Goal: Task Accomplishment & Management: Complete application form

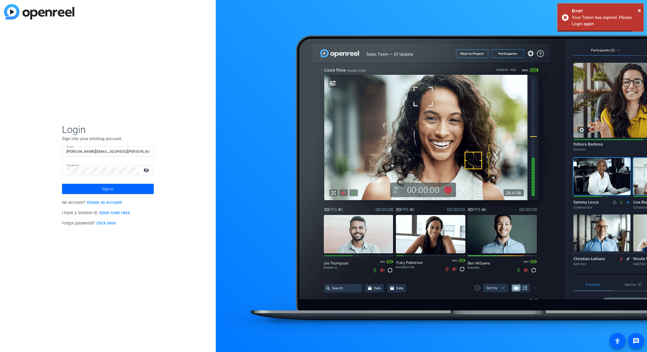
drag, startPoint x: 130, startPoint y: 187, endPoint x: 146, endPoint y: 185, distance: 16.2
click at [130, 188] on span at bounding box center [108, 189] width 92 height 14
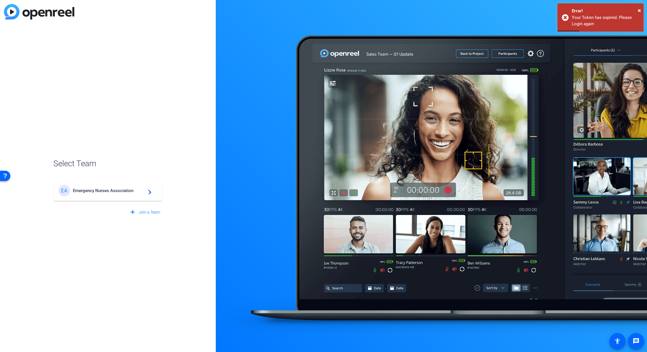
drag, startPoint x: 106, startPoint y: 191, endPoint x: 125, endPoint y: 185, distance: 20.2
click at [106, 191] on span "Emergency Nurses Association" at bounding box center [109, 190] width 72 height 5
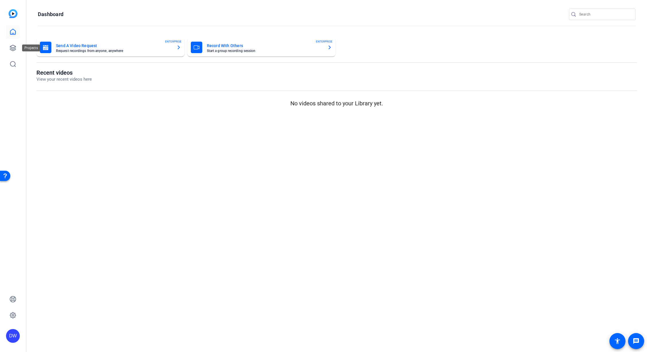
drag, startPoint x: 11, startPoint y: 51, endPoint x: 77, endPoint y: 56, distance: 65.7
click at [11, 51] on icon at bounding box center [12, 47] width 7 height 7
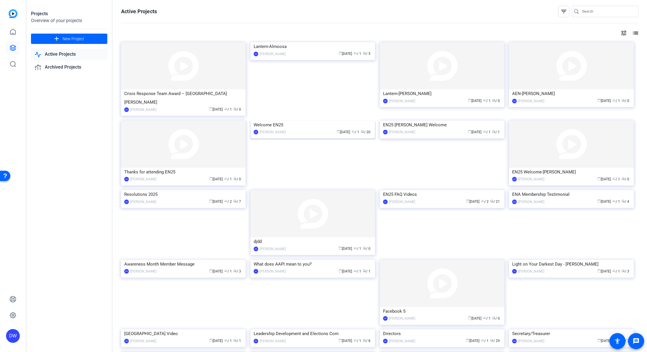
click at [328, 121] on img at bounding box center [313, 121] width 125 height 0
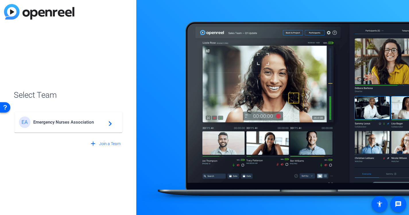
click at [82, 124] on span "Emergency Nurses Association" at bounding box center [69, 121] width 72 height 5
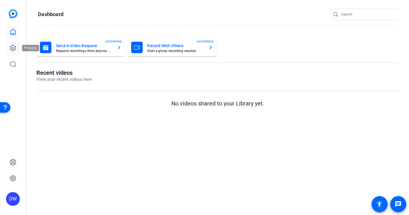
click at [7, 46] on link at bounding box center [13, 48] width 14 height 14
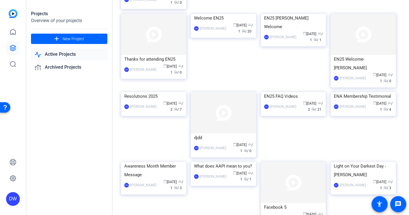
scroll to position [116, 0]
click at [286, 91] on img at bounding box center [293, 91] width 65 height 0
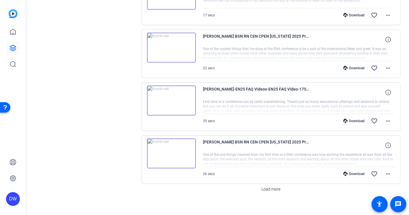
scroll to position [420, 0]
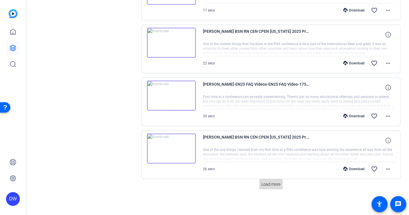
click at [263, 183] on span "Load more" at bounding box center [271, 184] width 19 height 6
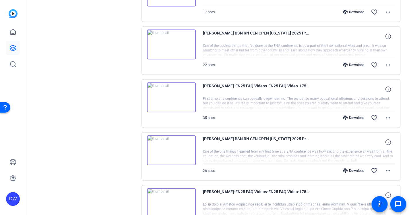
click at [403, 164] on div "Sessions Scripts Sessions more_horiz EN25 FAQ Video [DATE] 12:54 PM View Video …" at bounding box center [217, 180] width 383 height 1129
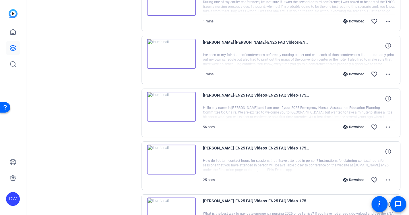
scroll to position [948, 0]
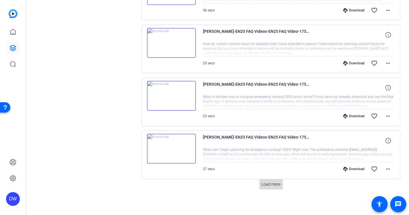
click at [272, 183] on span "Load more" at bounding box center [271, 184] width 19 height 6
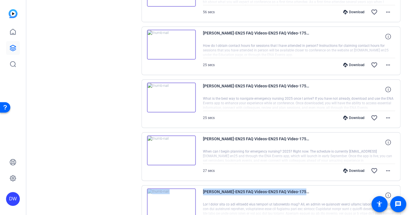
drag, startPoint x: 406, startPoint y: 179, endPoint x: 397, endPoint y: 193, distance: 15.9
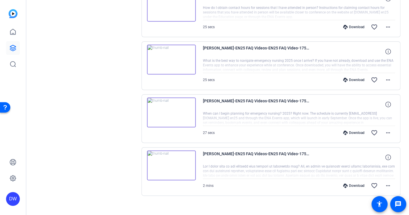
scroll to position [991, 0]
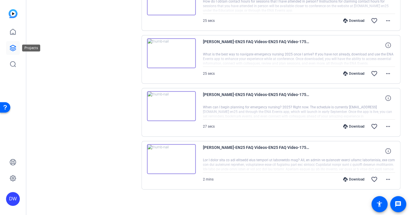
click at [10, 46] on icon at bounding box center [12, 47] width 7 height 7
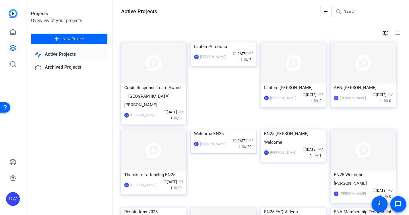
click at [208, 129] on img at bounding box center [223, 129] width 65 height 0
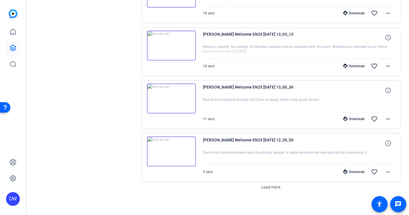
scroll to position [420, 0]
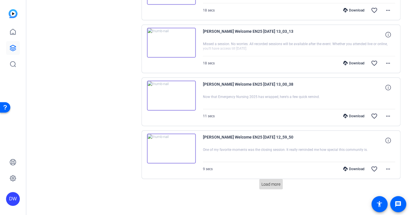
click at [271, 184] on span "Load more" at bounding box center [271, 184] width 19 height 6
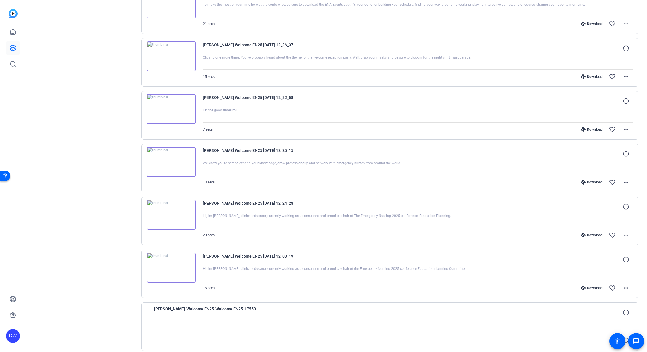
scroll to position [723, 0]
click at [9, 45] on link at bounding box center [13, 48] width 14 height 14
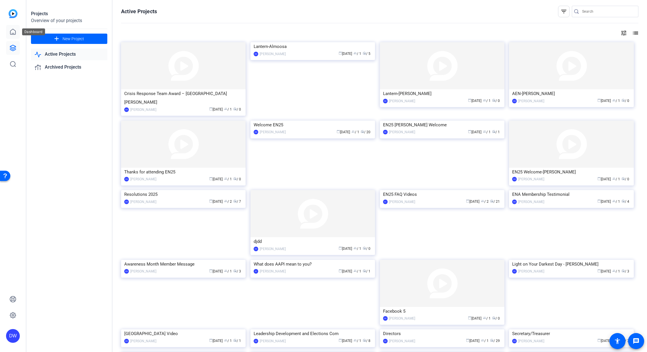
click at [9, 30] on link at bounding box center [13, 32] width 14 height 14
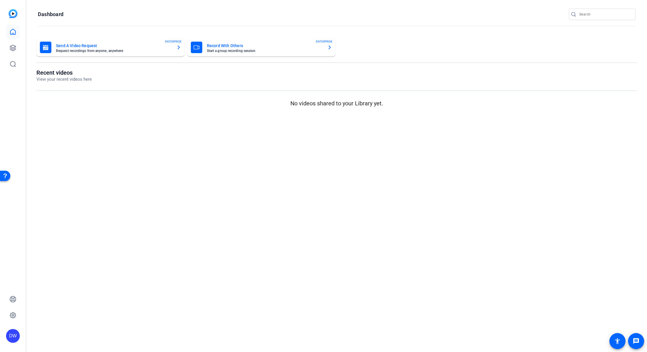
click at [90, 45] on mat-card-title "Send A Video Request" at bounding box center [114, 45] width 116 height 7
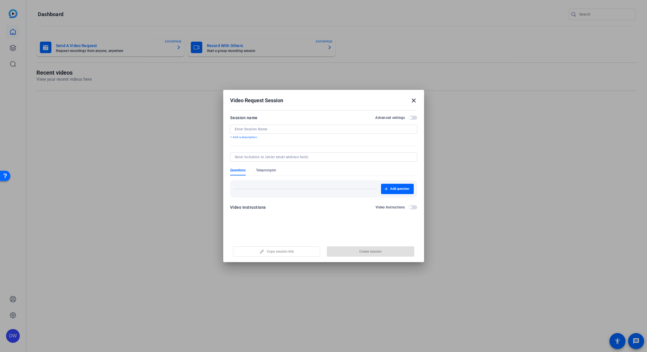
click at [266, 129] on input at bounding box center [324, 129] width 178 height 5
type input "[PERSON_NAME] testimonials"
drag, startPoint x: 361, startPoint y: 248, endPoint x: 358, endPoint y: 245, distance: 4.9
click at [361, 214] on span "button" at bounding box center [371, 252] width 88 height 14
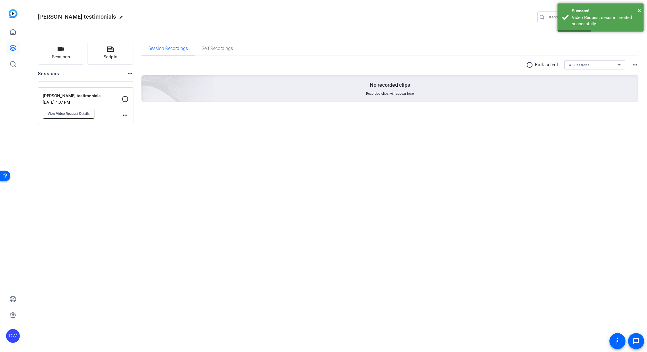
click at [87, 114] on span "View Video Request Details" at bounding box center [69, 113] width 42 height 5
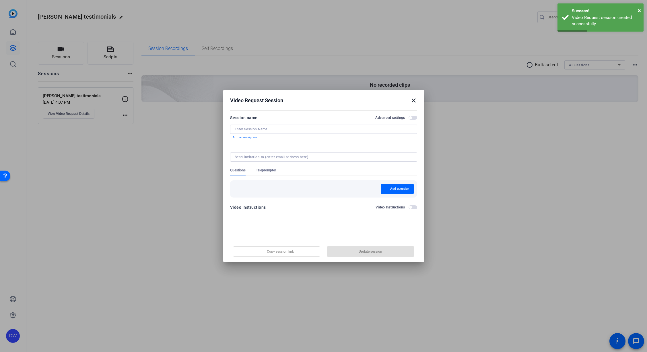
type input "[PERSON_NAME] testimonials"
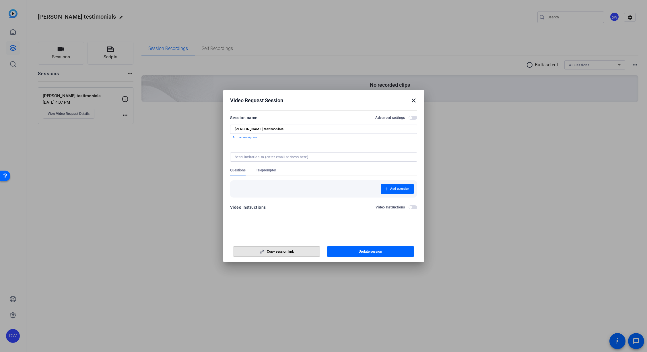
drag, startPoint x: 298, startPoint y: 249, endPoint x: 307, endPoint y: 241, distance: 12.3
click at [298, 214] on span "button" at bounding box center [276, 252] width 87 height 14
drag, startPoint x: 175, startPoint y: 190, endPoint x: 175, endPoint y: 187, distance: 2.9
click at [175, 190] on div at bounding box center [323, 176] width 647 height 352
click at [409, 100] on mat-icon "close" at bounding box center [413, 100] width 7 height 7
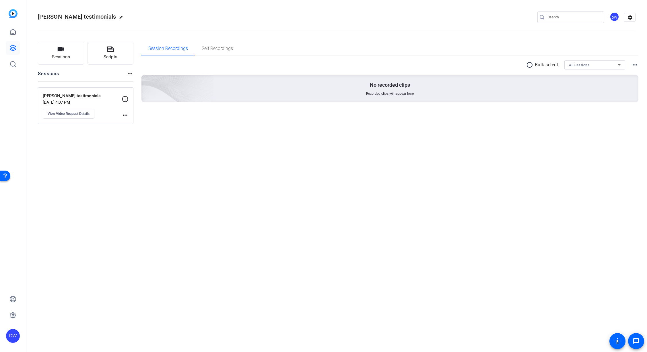
click at [409, 101] on div "No recorded clips Recorded clips will appear here" at bounding box center [390, 88] width 497 height 27
click at [11, 46] on icon at bounding box center [13, 48] width 6 height 6
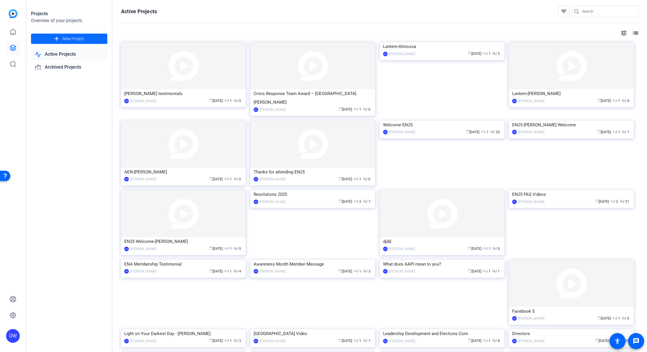
click at [68, 40] on span "New Project" at bounding box center [74, 39] width 22 height 6
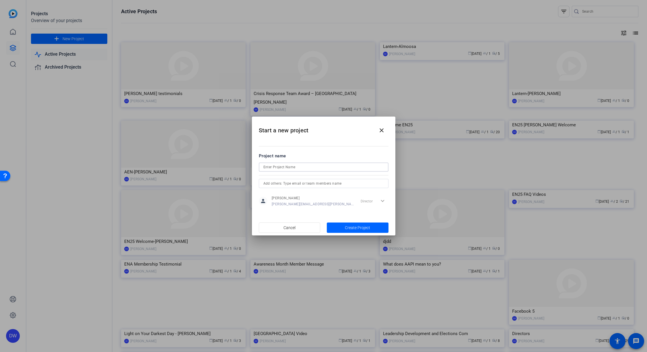
click at [284, 170] on input at bounding box center [324, 167] width 121 height 7
type input "Philippine ENA Message"
click at [346, 214] on span "Create Project" at bounding box center [357, 228] width 25 height 6
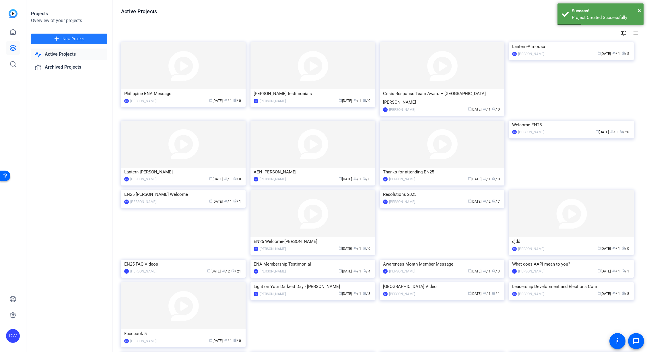
click at [139, 75] on img at bounding box center [183, 65] width 125 height 47
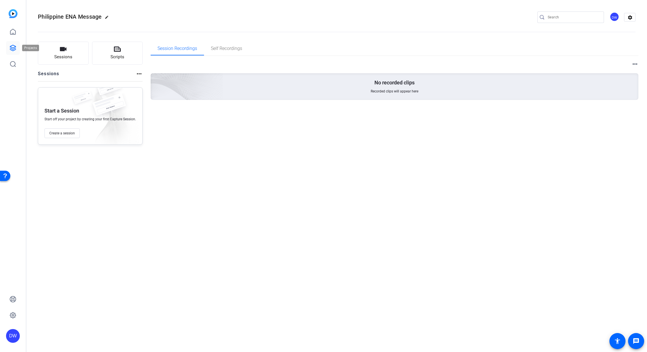
drag, startPoint x: 9, startPoint y: 46, endPoint x: 13, endPoint y: 47, distance: 4.7
click at [9, 45] on link at bounding box center [13, 48] width 14 height 14
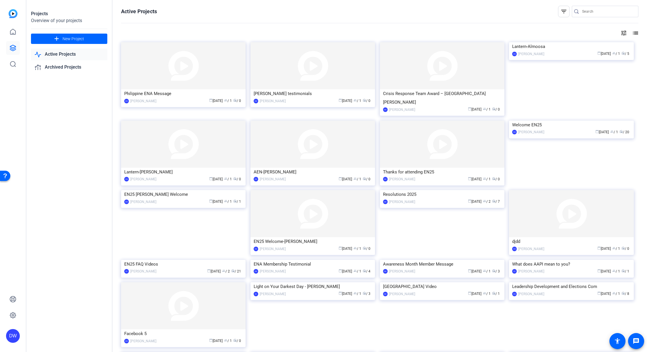
drag, startPoint x: 222, startPoint y: 63, endPoint x: 225, endPoint y: 64, distance: 3.1
click at [222, 63] on img at bounding box center [183, 65] width 125 height 47
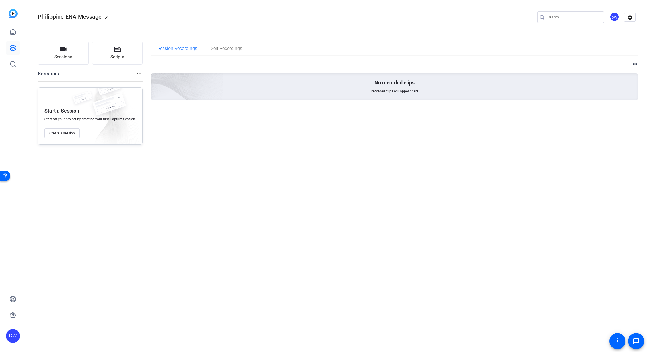
click at [409, 65] on mat-icon "more_horiz" at bounding box center [635, 64] width 7 height 7
click at [409, 58] on div at bounding box center [323, 176] width 647 height 352
click at [409, 17] on mat-icon "settings" at bounding box center [630, 17] width 11 height 9
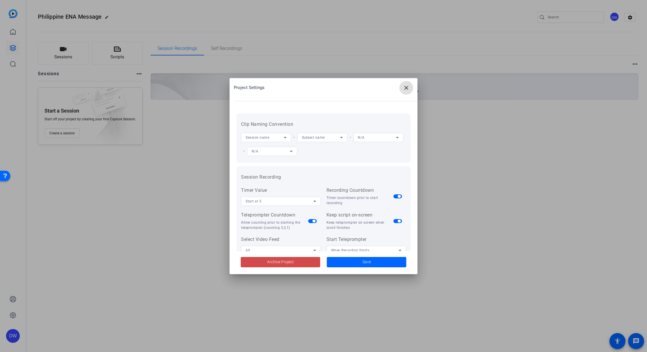
click at [289, 214] on span "Archive Project" at bounding box center [280, 262] width 27 height 6
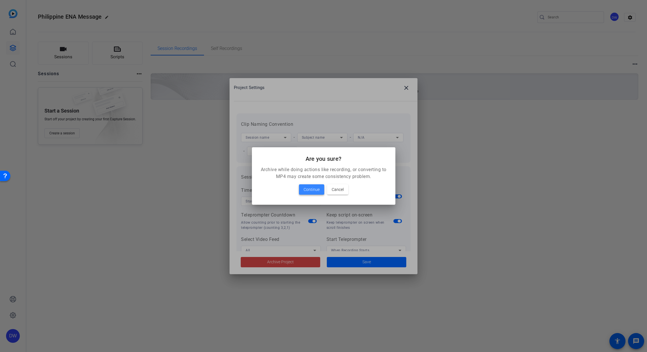
click at [311, 190] on span "Continue" at bounding box center [312, 189] width 16 height 7
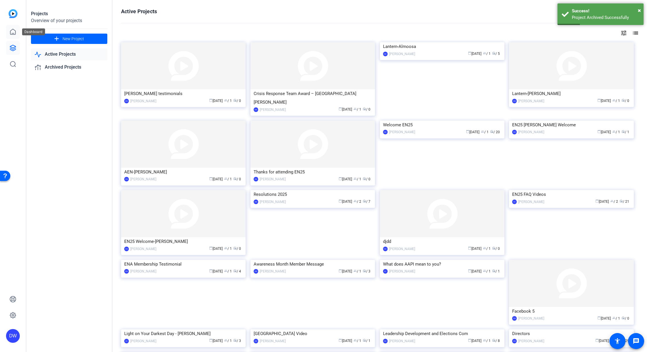
click at [13, 33] on icon at bounding box center [12, 31] width 5 height 5
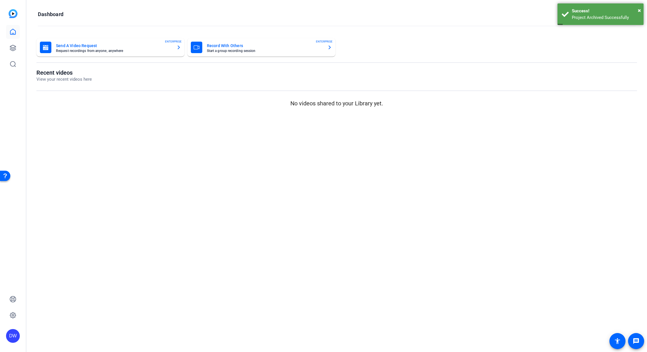
click at [69, 46] on mat-card-title "Send A Video Request" at bounding box center [114, 45] width 116 height 7
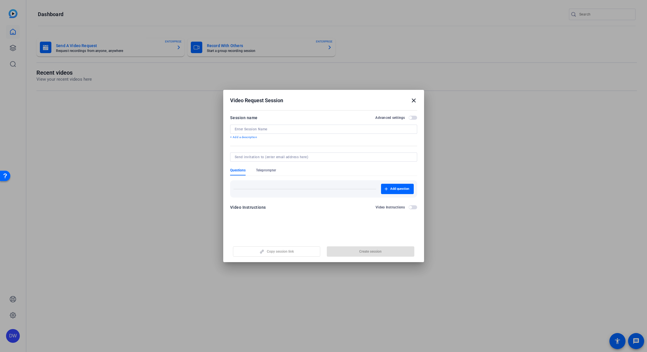
click at [263, 129] on input at bounding box center [324, 129] width 178 height 5
type input "Philippine ENA Message"
click at [359, 214] on button "Create session" at bounding box center [371, 251] width 88 height 10
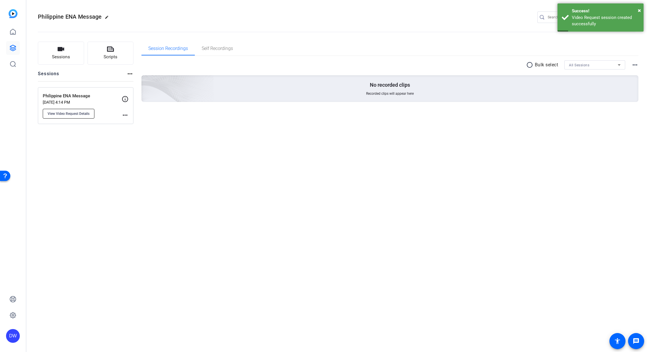
click at [70, 113] on span "View Video Request Details" at bounding box center [69, 113] width 42 height 5
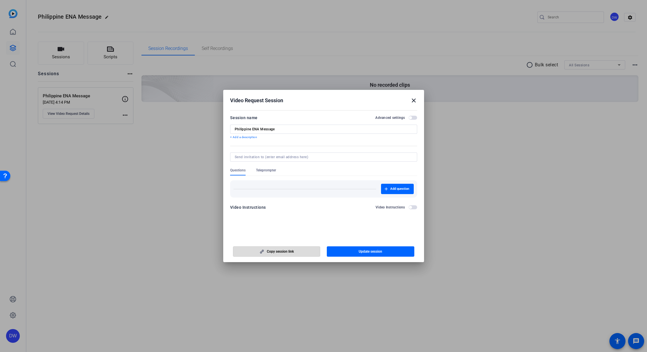
click at [300, 214] on span "button" at bounding box center [276, 252] width 87 height 14
click at [291, 214] on span "button" at bounding box center [276, 252] width 87 height 14
click at [18, 31] on div at bounding box center [323, 176] width 647 height 352
click at [11, 33] on div at bounding box center [323, 176] width 647 height 352
drag, startPoint x: 414, startPoint y: 99, endPoint x: 383, endPoint y: 103, distance: 30.9
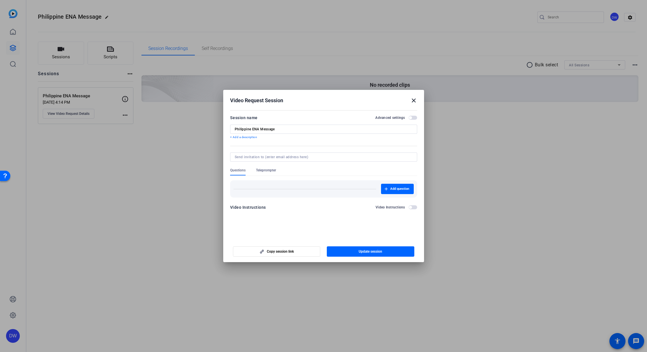
click at [409, 100] on mat-icon "close" at bounding box center [413, 100] width 7 height 7
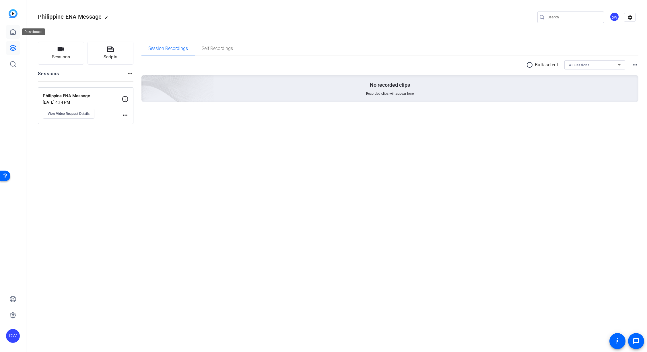
click at [9, 31] on link at bounding box center [13, 32] width 14 height 14
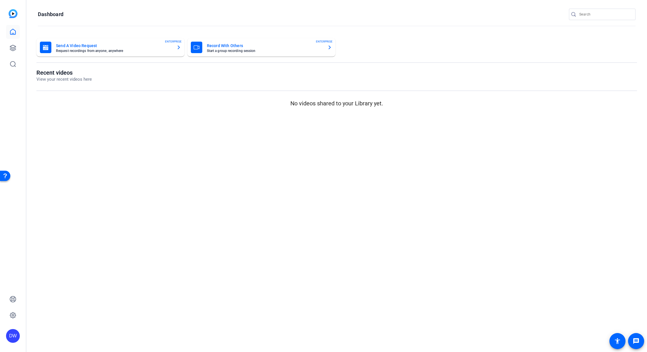
click at [65, 45] on mat-card-title "Send A Video Request" at bounding box center [114, 45] width 116 height 7
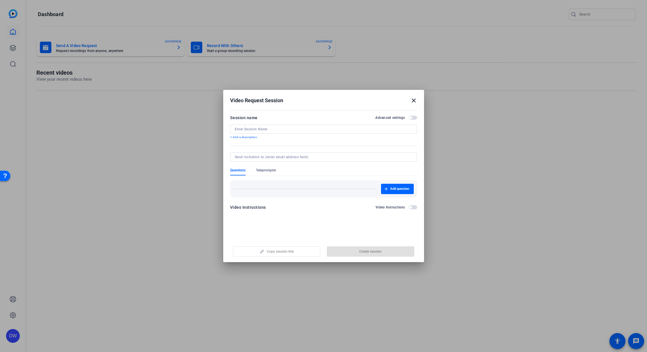
click at [251, 129] on input at bounding box center [324, 129] width 178 height 5
paste input "Journal of Emergency Nursing – Significant Contrib"
type input "Journal of Emergency Nursing – Significant Contrib"
click at [397, 189] on span "Add question" at bounding box center [399, 189] width 19 height 5
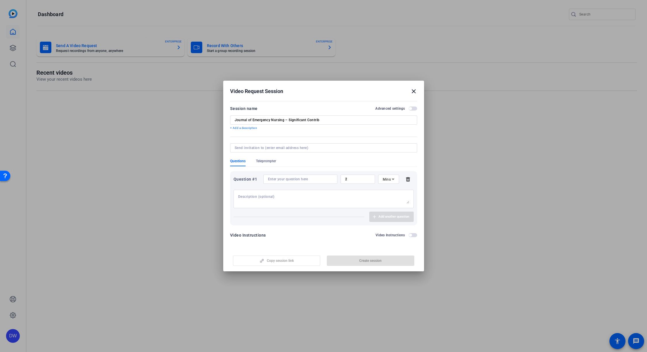
drag, startPoint x: 280, startPoint y: 182, endPoint x: 277, endPoint y: 181, distance: 3.0
click at [280, 182] on div at bounding box center [300, 179] width 65 height 9
click at [277, 180] on input at bounding box center [300, 179] width 65 height 5
paste input "State your name, your title with the Journal and that you received the Signific…"
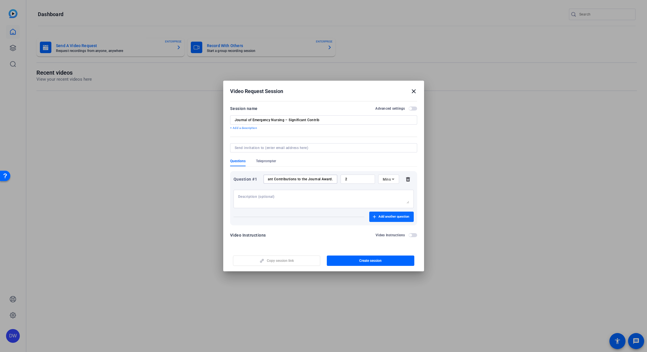
type input "State your name, your title with the Journal and that you received the Signific…"
click at [388, 214] on span "Add another question" at bounding box center [394, 216] width 31 height 5
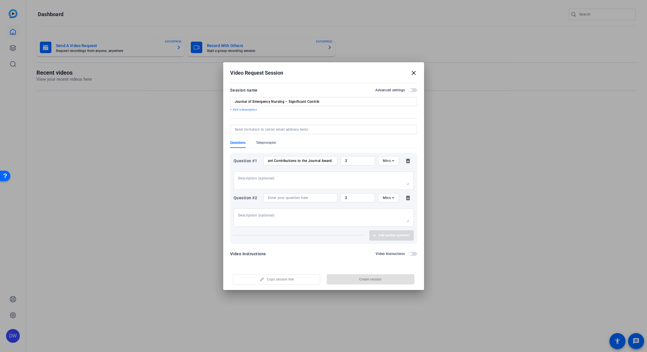
click at [276, 196] on input at bounding box center [300, 197] width 65 height 5
paste input "What does this award mean to you?"
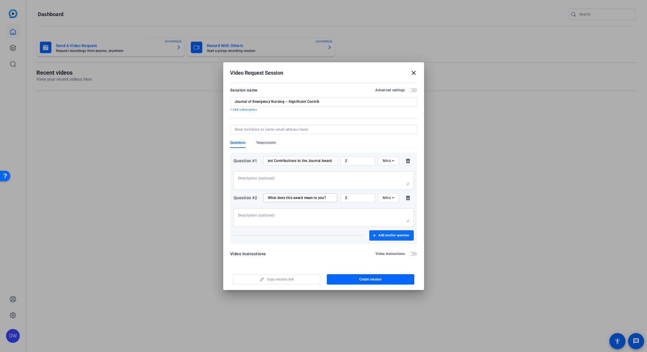
type input "What does this award mean to you?"
click at [388, 214] on span "Add another question" at bounding box center [394, 235] width 31 height 5
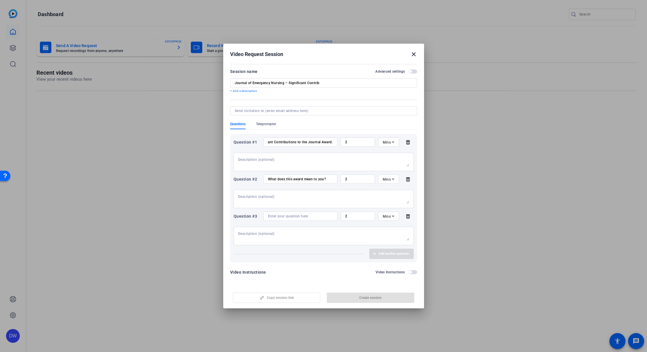
click at [280, 214] on input at bounding box center [300, 216] width 65 height 5
paste input "Briefly describe how long you’ve been with the Journal and what you do as Manag…"
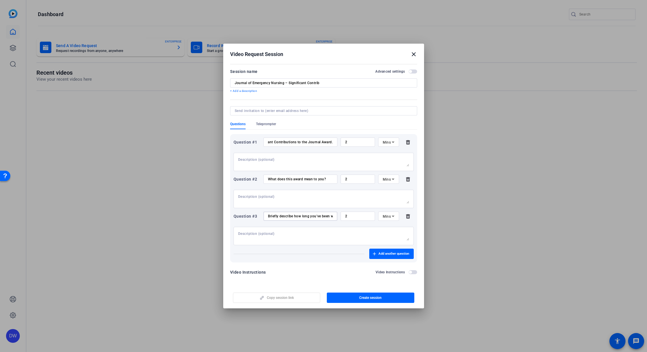
scroll to position [0, 86]
type input "Briefly describe how long you’ve been with the Journal and what you do as Manag…"
click at [383, 214] on span "Add another question" at bounding box center [394, 253] width 31 height 5
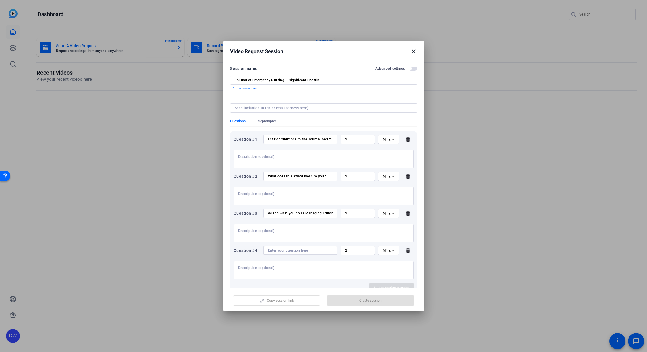
click at [280, 214] on input at bounding box center [300, 250] width 65 height 5
paste input "What does the Journal of Emergency Nursing mean to you?"
type input "What does the Journal of Emergency Nursing mean to you?"
click at [376, 214] on span "button" at bounding box center [391, 288] width 44 height 14
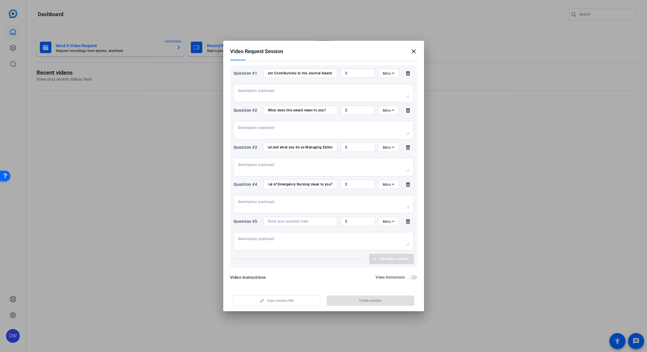
scroll to position [68, 0]
click at [279, 214] on input at bounding box center [300, 219] width 65 height 5
paste input "Anything else you’d like to share?"
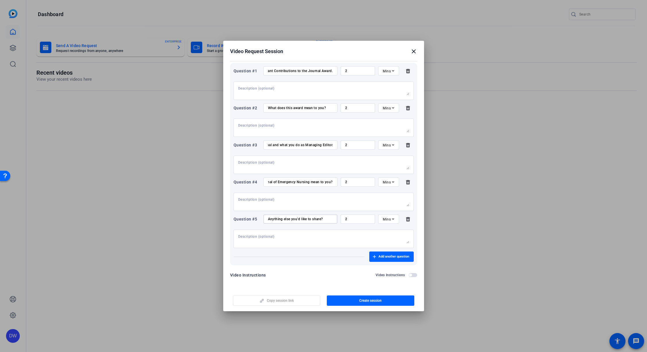
type input "Anything else you’d like to share?"
click at [325, 214] on textarea at bounding box center [323, 238] width 171 height 9
click at [355, 214] on span "button" at bounding box center [371, 301] width 88 height 14
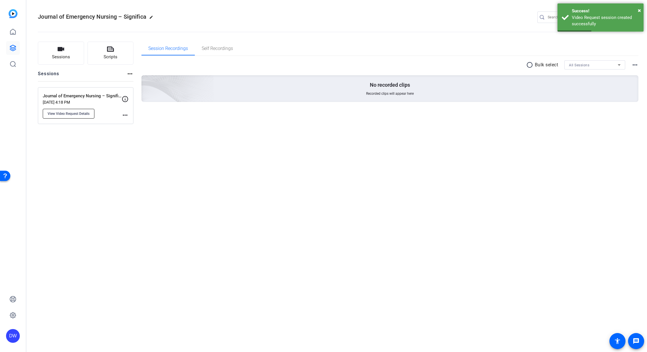
click at [59, 113] on span "View Video Request Details" at bounding box center [69, 113] width 42 height 5
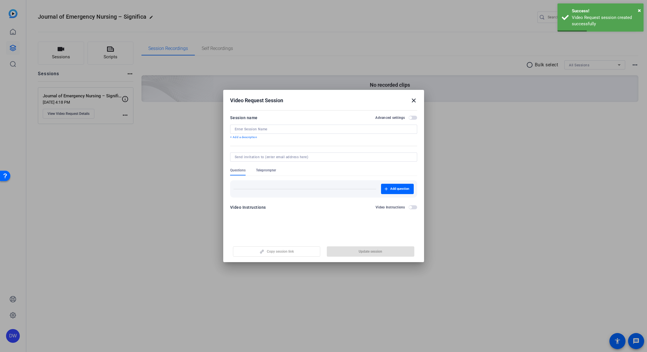
type input "Journal of Emergency Nursing – Significant Contrib"
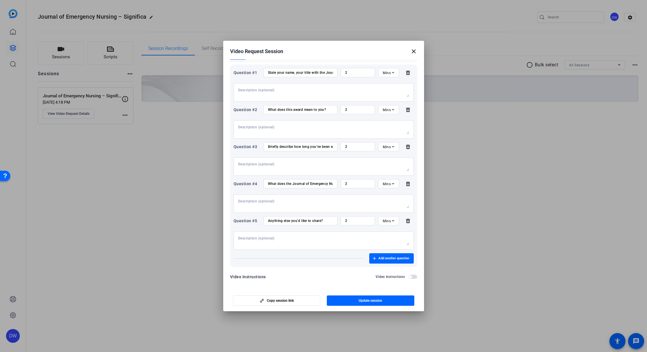
scroll to position [68, 0]
click at [292, 214] on span "Copy session link" at bounding box center [280, 300] width 27 height 5
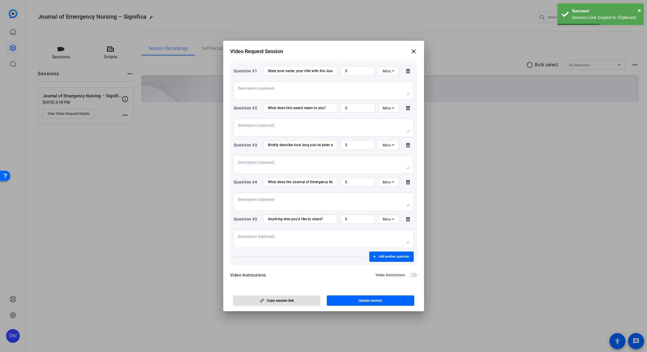
click at [409, 51] on mat-icon "close" at bounding box center [413, 51] width 7 height 7
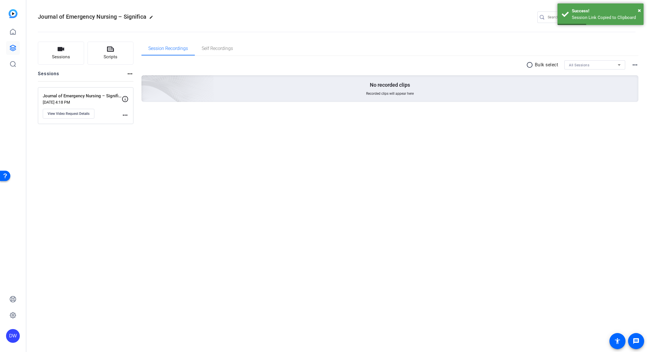
click at [330, 38] on openreel-divider-bar at bounding box center [337, 31] width 598 height 18
